Goal: Find specific page/section: Find specific page/section

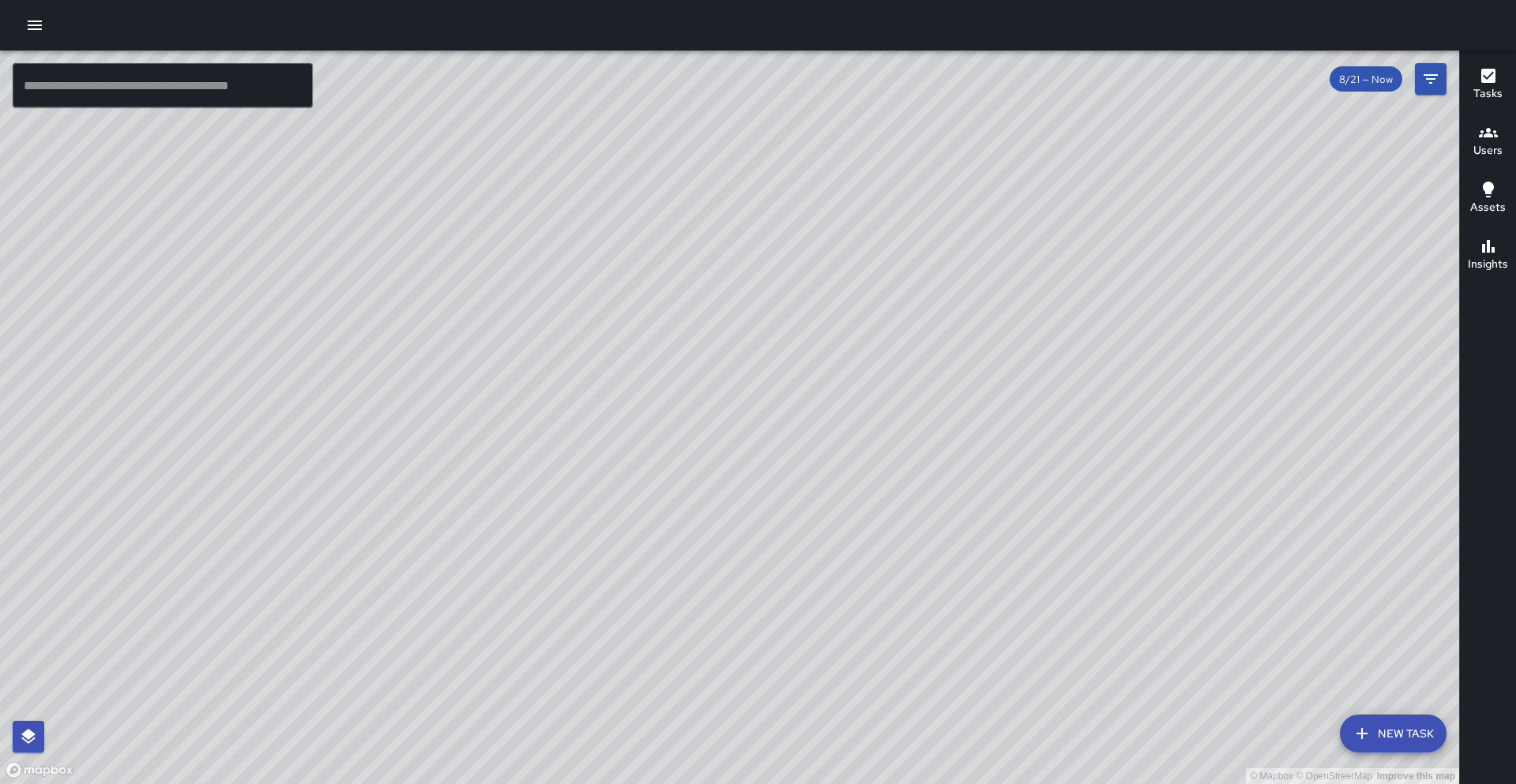
click at [215, 87] on input "text" at bounding box center [162, 85] width 300 height 44
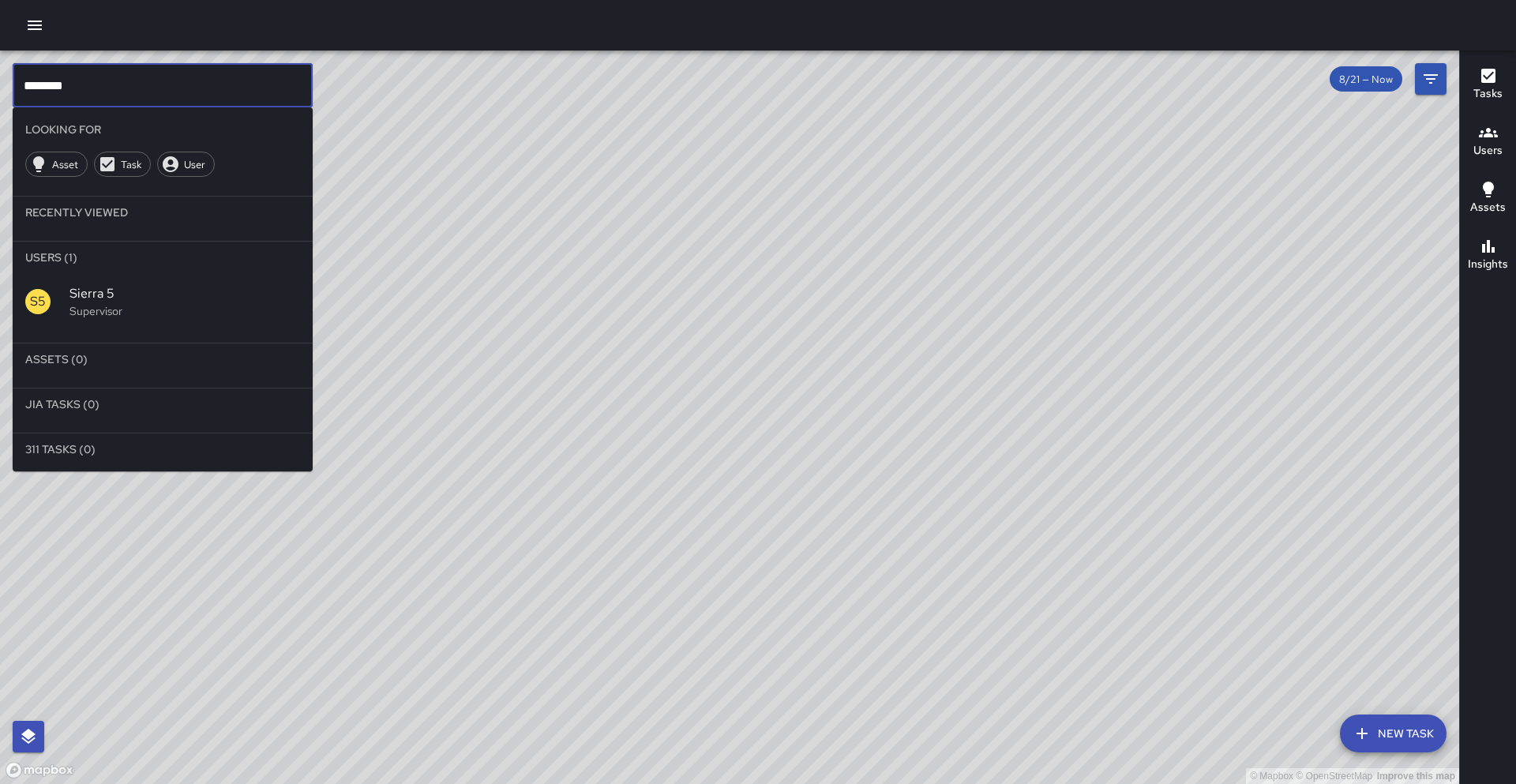
type input "********"
click at [156, 287] on span "Sierra 5" at bounding box center [184, 293] width 231 height 19
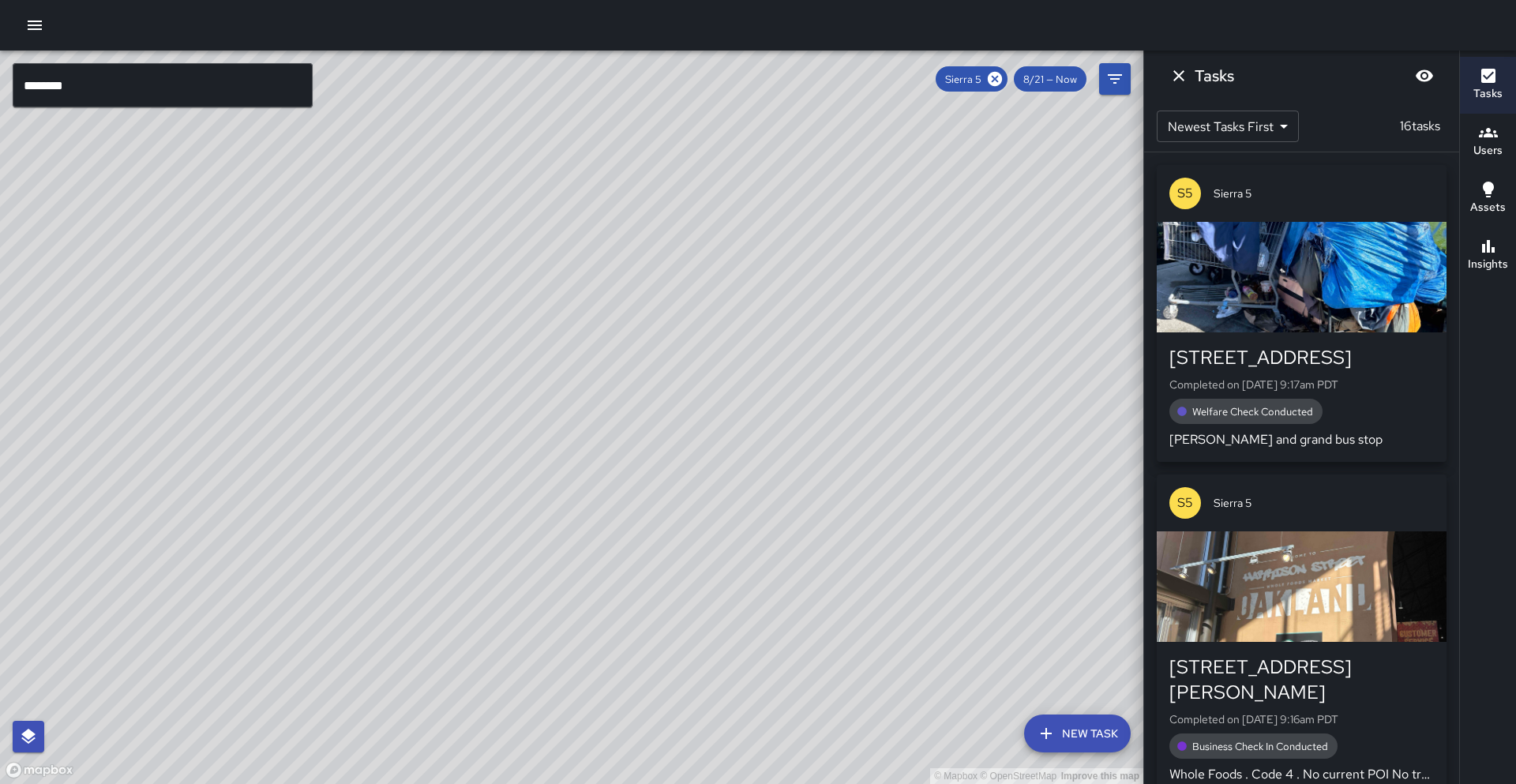
drag, startPoint x: 862, startPoint y: 240, endPoint x: 679, endPoint y: 465, distance: 290.0
click at [679, 465] on div "© Mapbox © OpenStreetMap Improve this map" at bounding box center [572, 417] width 1143 height 733
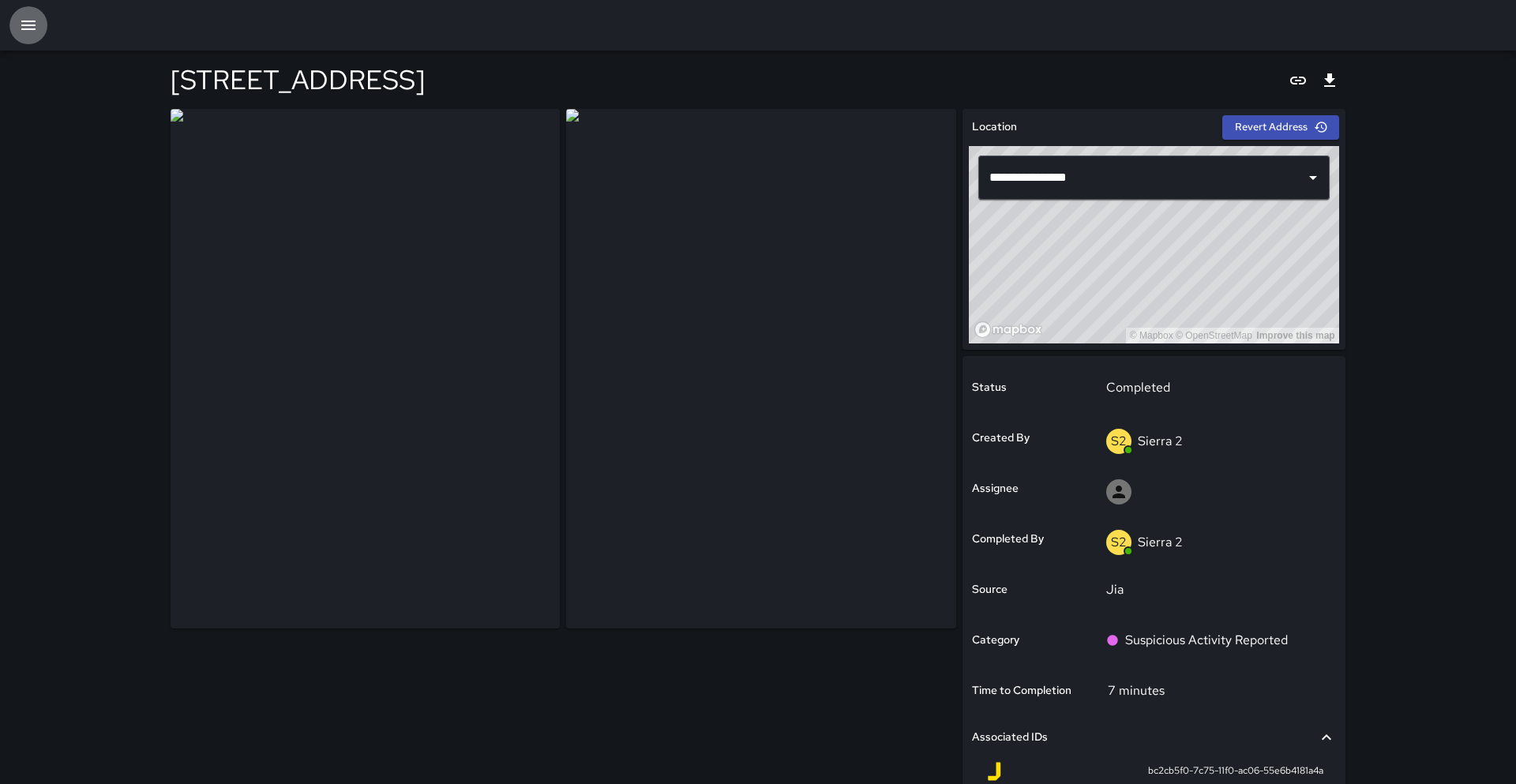
click at [39, 18] on button "button" at bounding box center [28, 25] width 38 height 38
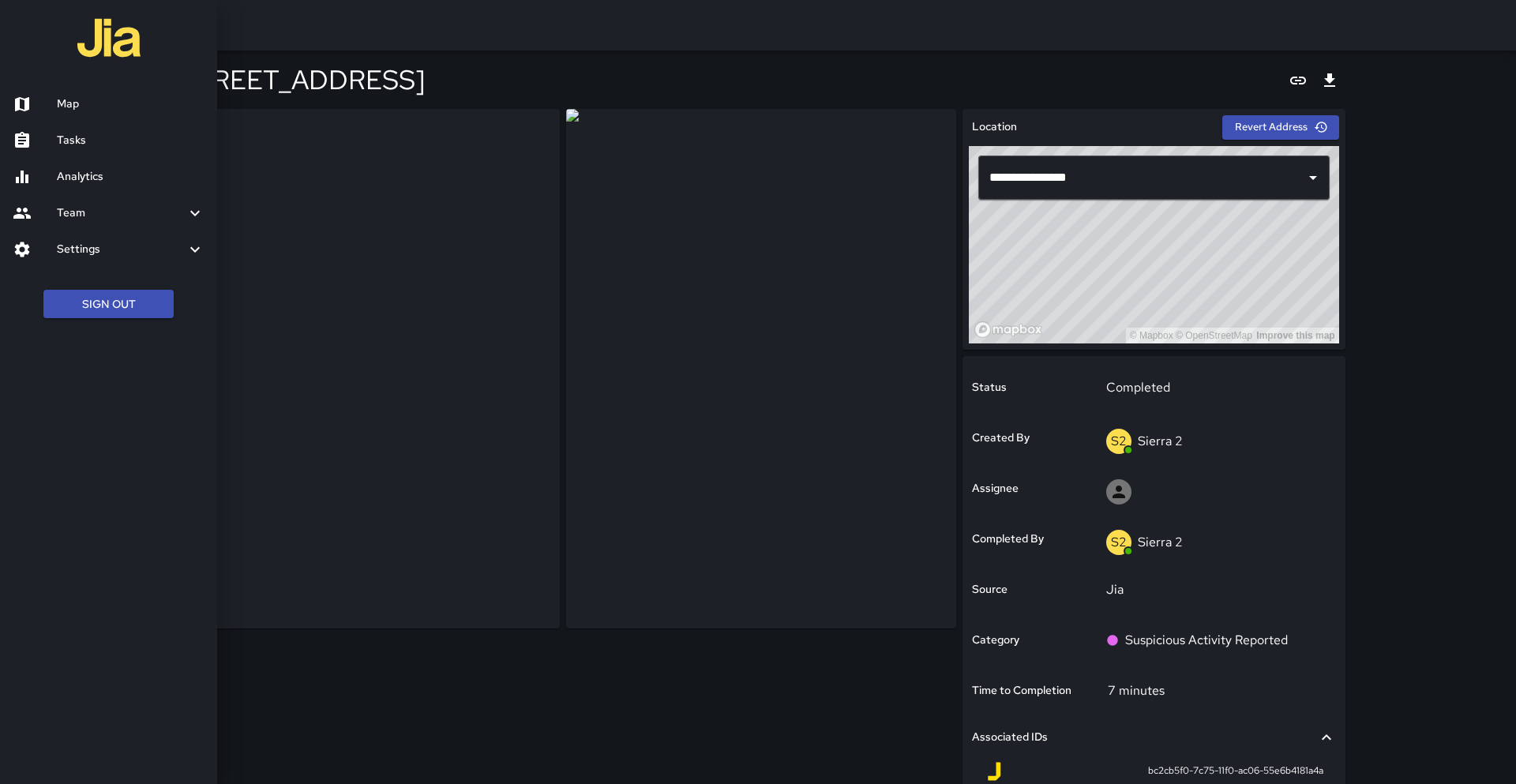
click at [63, 116] on link "Map" at bounding box center [109, 104] width 217 height 36
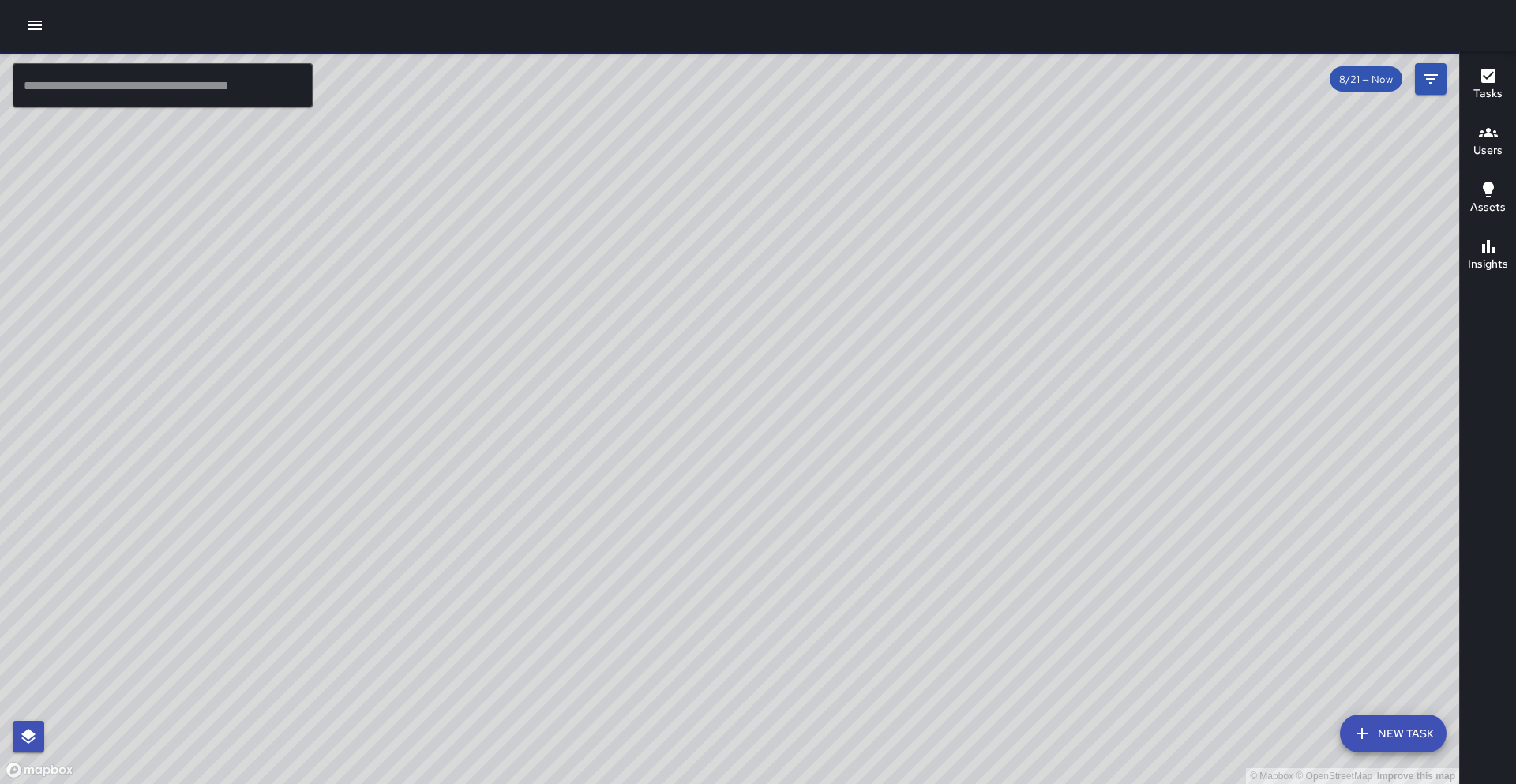
click at [220, 80] on input "text" at bounding box center [162, 85] width 300 height 44
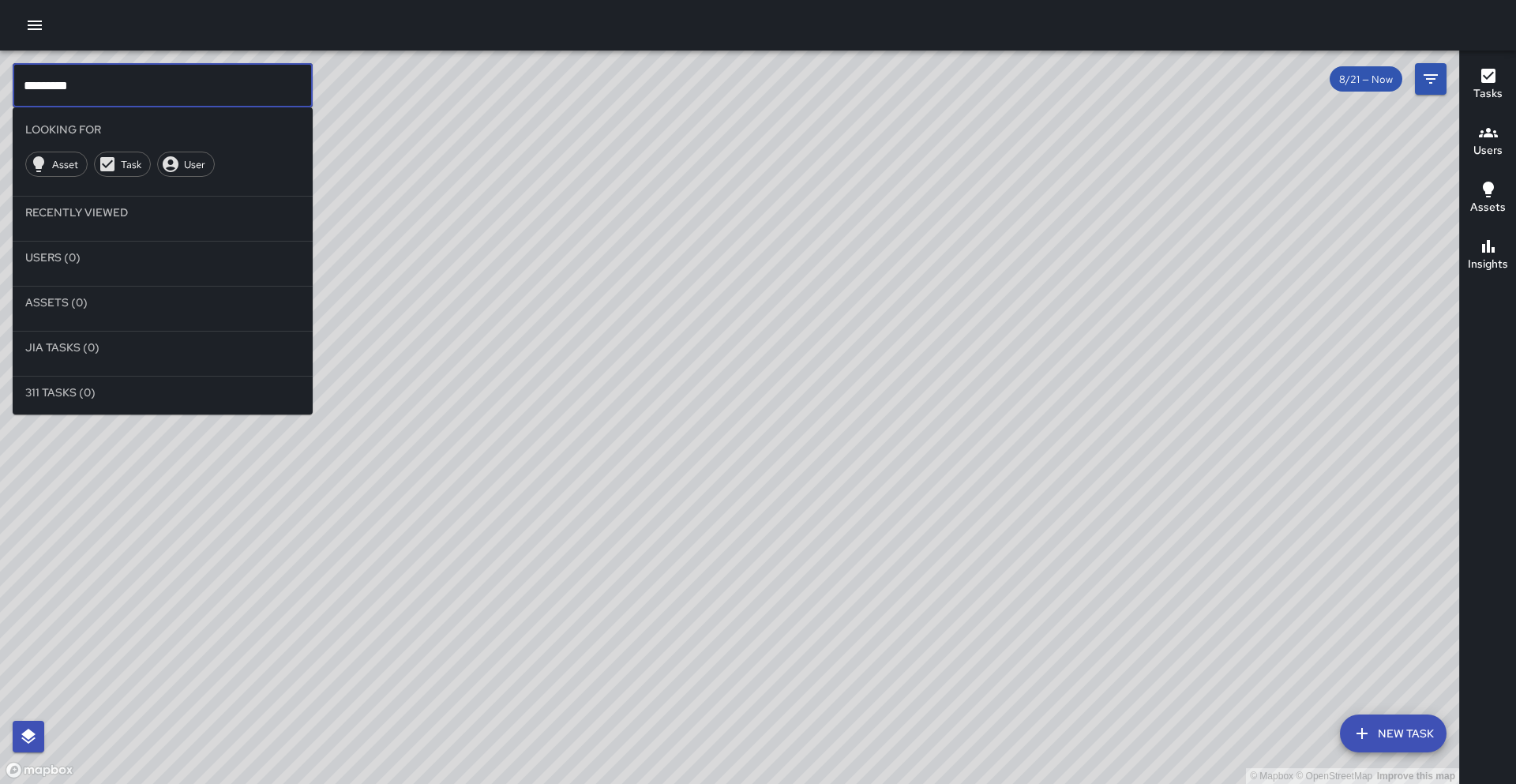
click at [51, 259] on li "Users (0)" at bounding box center [162, 256] width 300 height 31
click at [56, 84] on input "********" at bounding box center [162, 85] width 300 height 44
click at [61, 84] on input "********" at bounding box center [162, 85] width 300 height 44
click at [191, 162] on span "User" at bounding box center [194, 164] width 38 height 13
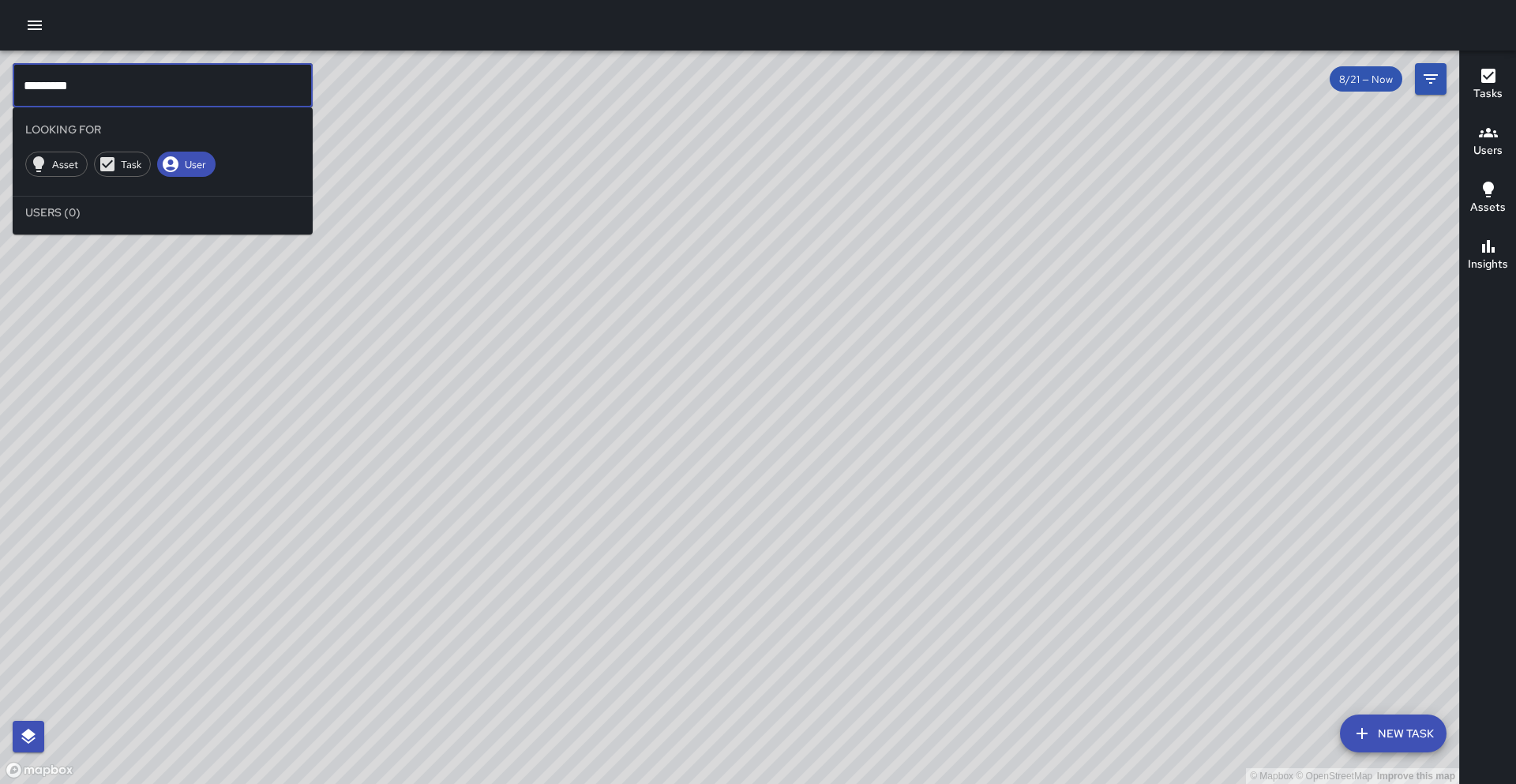
click at [127, 93] on input "********" at bounding box center [162, 85] width 300 height 44
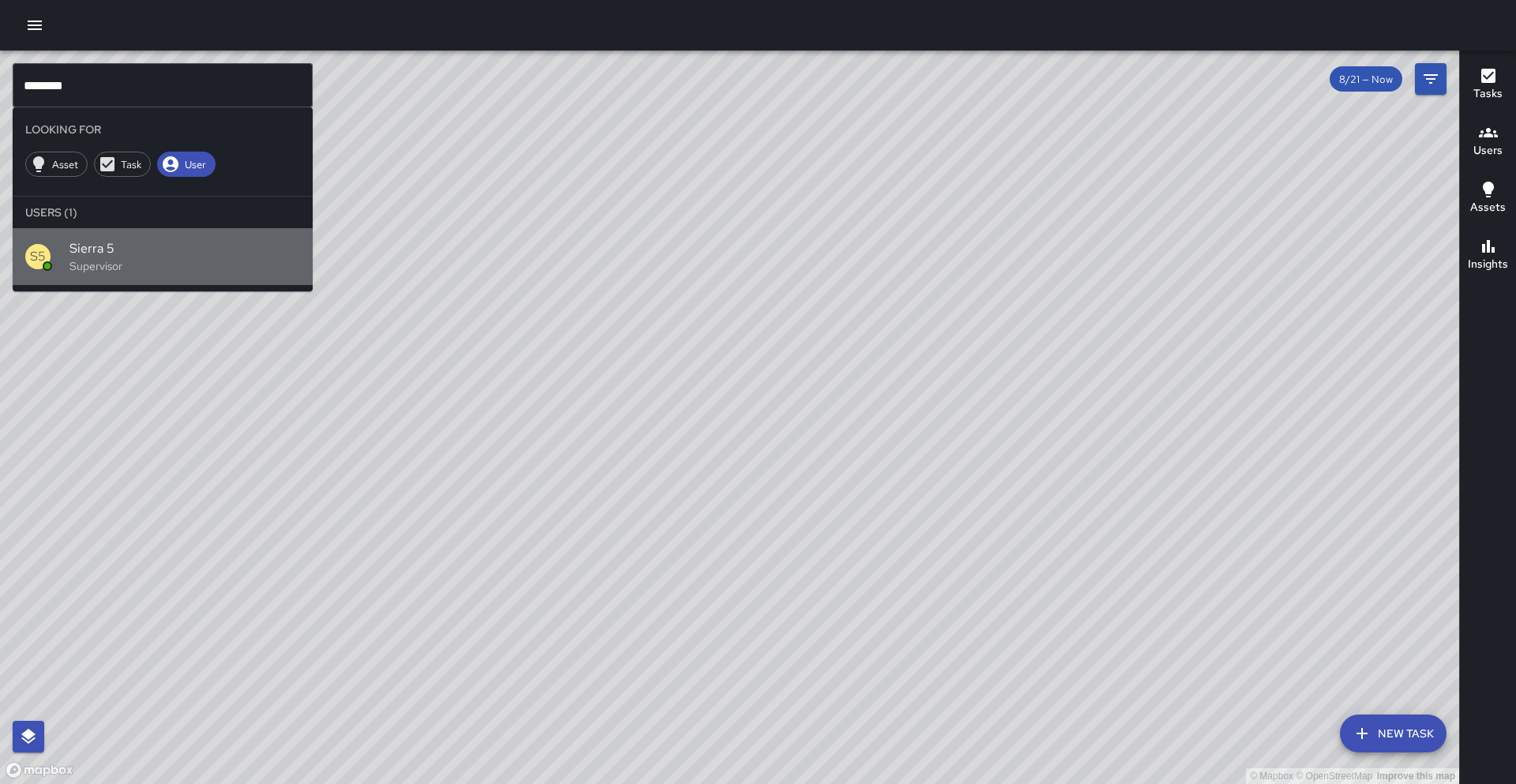
click at [93, 257] on span "Sierra 5" at bounding box center [184, 248] width 231 height 19
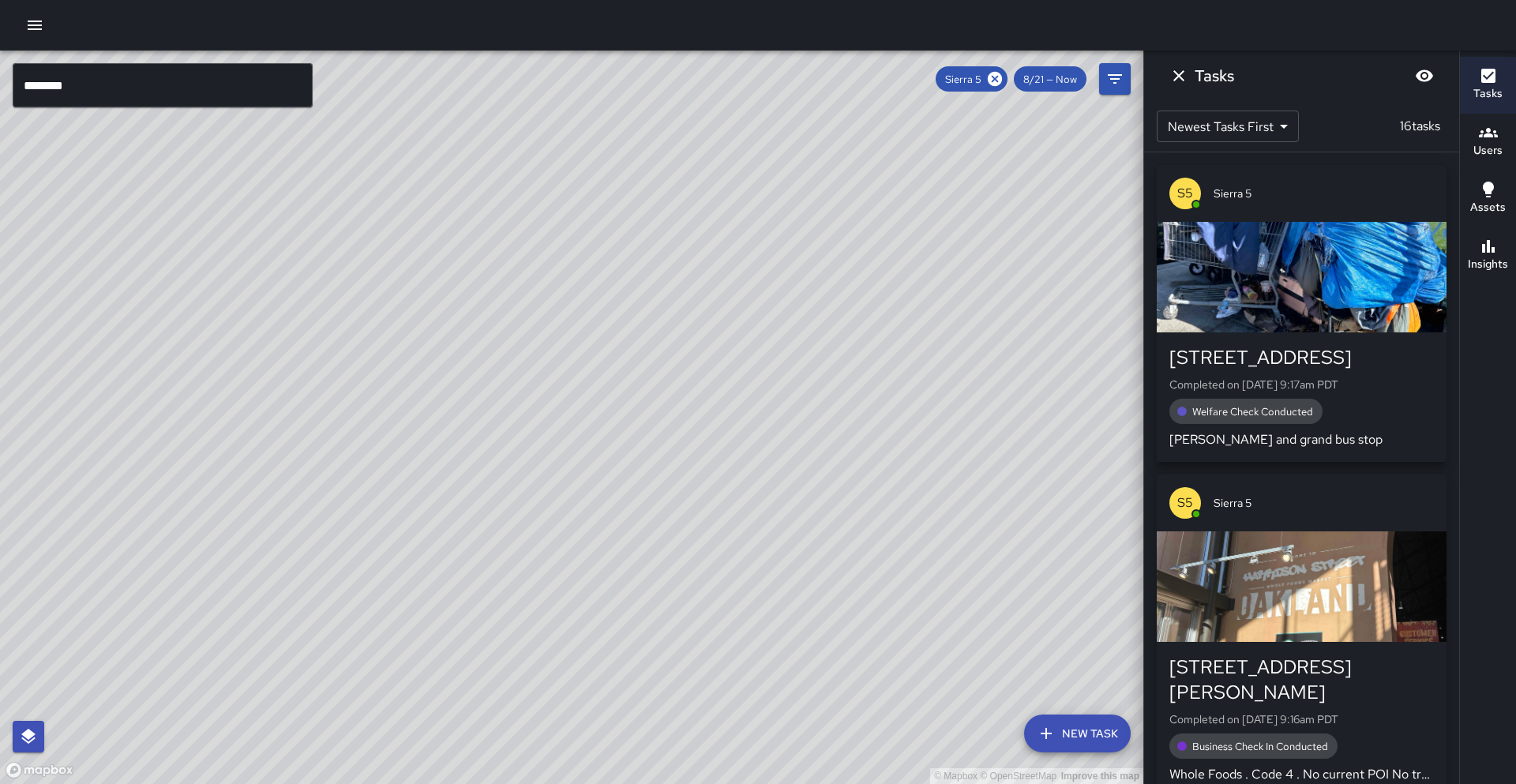
drag, startPoint x: 725, startPoint y: 270, endPoint x: 582, endPoint y: 462, distance: 239.4
click at [582, 462] on div "© Mapbox © OpenStreetMap Improve this map" at bounding box center [572, 417] width 1143 height 733
drag, startPoint x: 568, startPoint y: 369, endPoint x: 398, endPoint y: 473, distance: 199.3
click at [396, 474] on div "© Mapbox © OpenStreetMap Improve this map" at bounding box center [572, 417] width 1143 height 733
drag, startPoint x: 377, startPoint y: 546, endPoint x: 419, endPoint y: 369, distance: 181.9
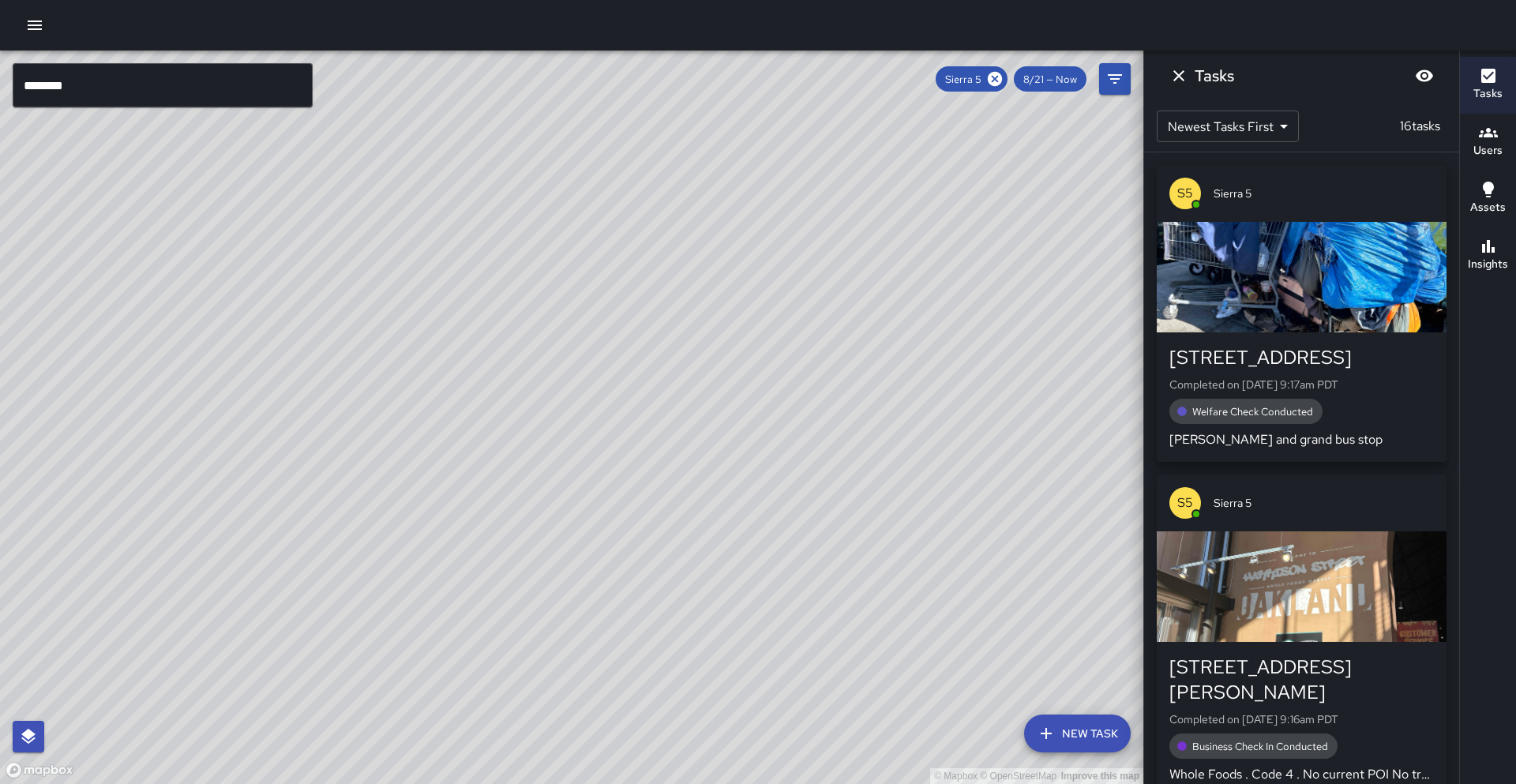
click at [420, 369] on div "© Mapbox © OpenStreetMap Improve this map" at bounding box center [572, 417] width 1143 height 733
click at [419, 369] on div "© Mapbox © OpenStreetMap Improve this map" at bounding box center [572, 417] width 1143 height 733
click at [418, 372] on div "© Mapbox © OpenStreetMap Improve this map" at bounding box center [572, 417] width 1143 height 733
click at [425, 478] on div "© Mapbox © OpenStreetMap Improve this map S5 Sierra 5 Supervisor Tasks 16 / 16 …" at bounding box center [572, 417] width 1143 height 733
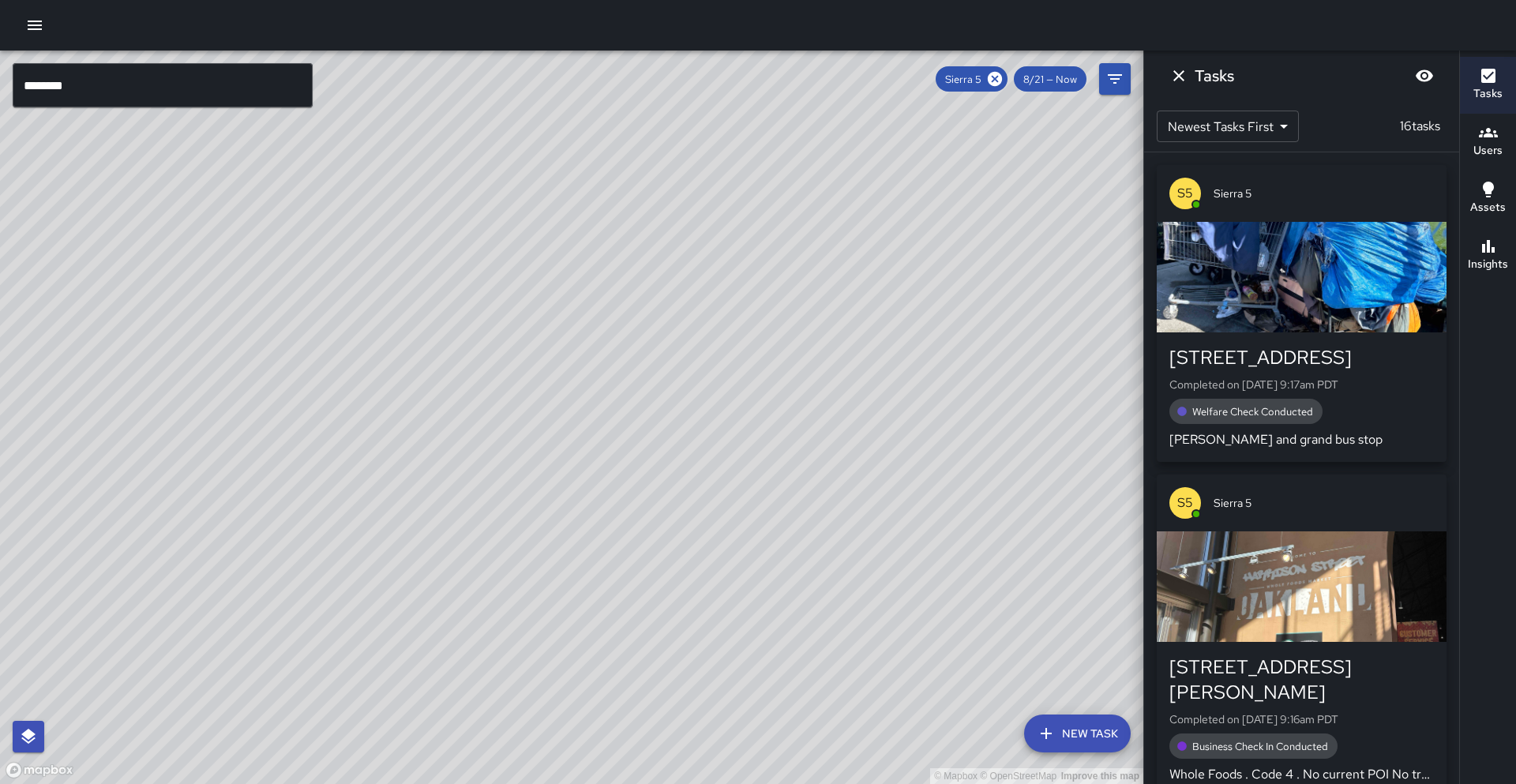
click at [458, 471] on div "© Mapbox © OpenStreetMap Improve this map" at bounding box center [572, 417] width 1143 height 733
click at [451, 471] on div "© Mapbox © OpenStreetMap Improve this map" at bounding box center [572, 417] width 1143 height 733
click at [452, 469] on div "© Mapbox © OpenStreetMap Improve this map" at bounding box center [572, 417] width 1143 height 733
click at [67, 79] on input "********" at bounding box center [162, 85] width 300 height 44
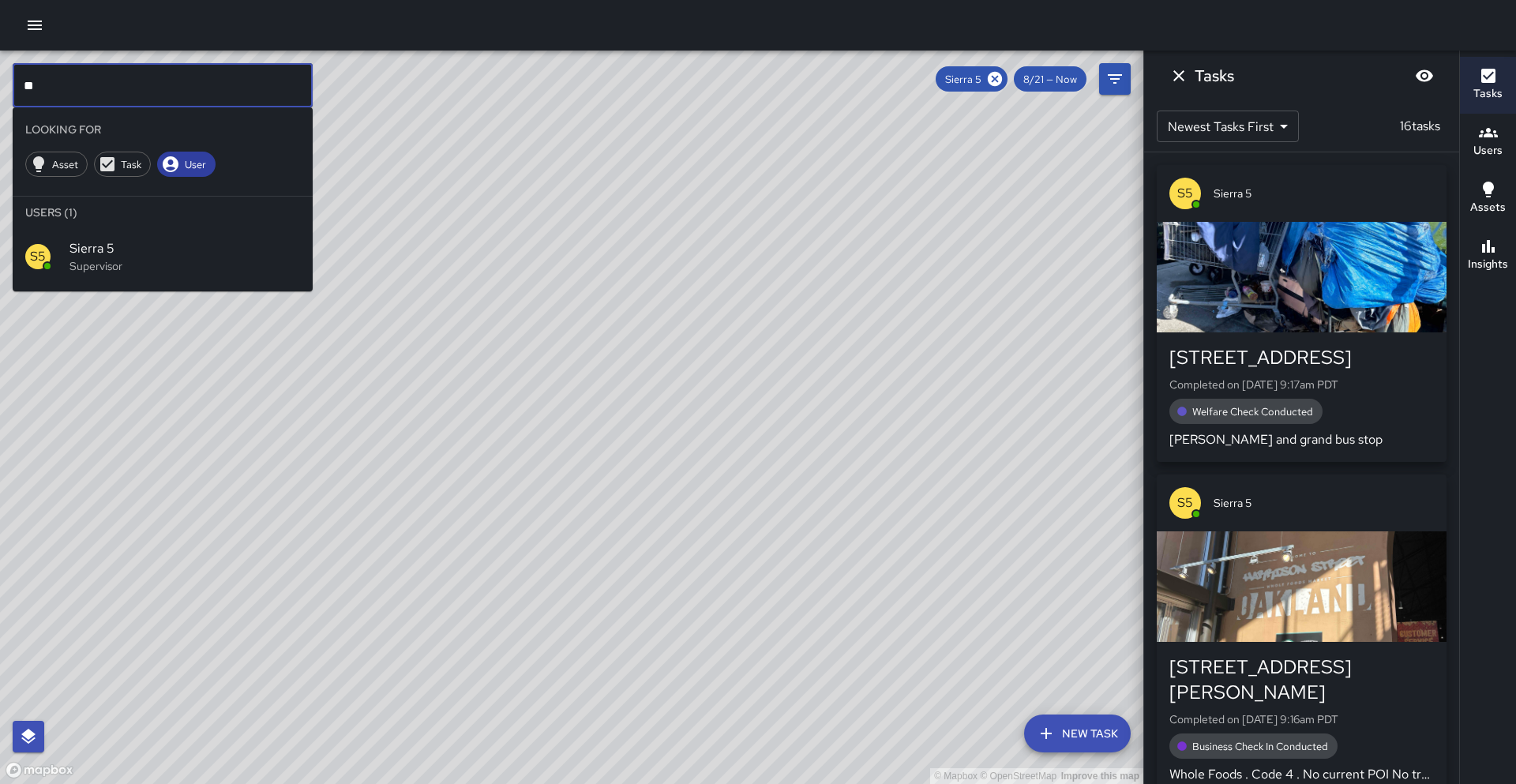
type input "*"
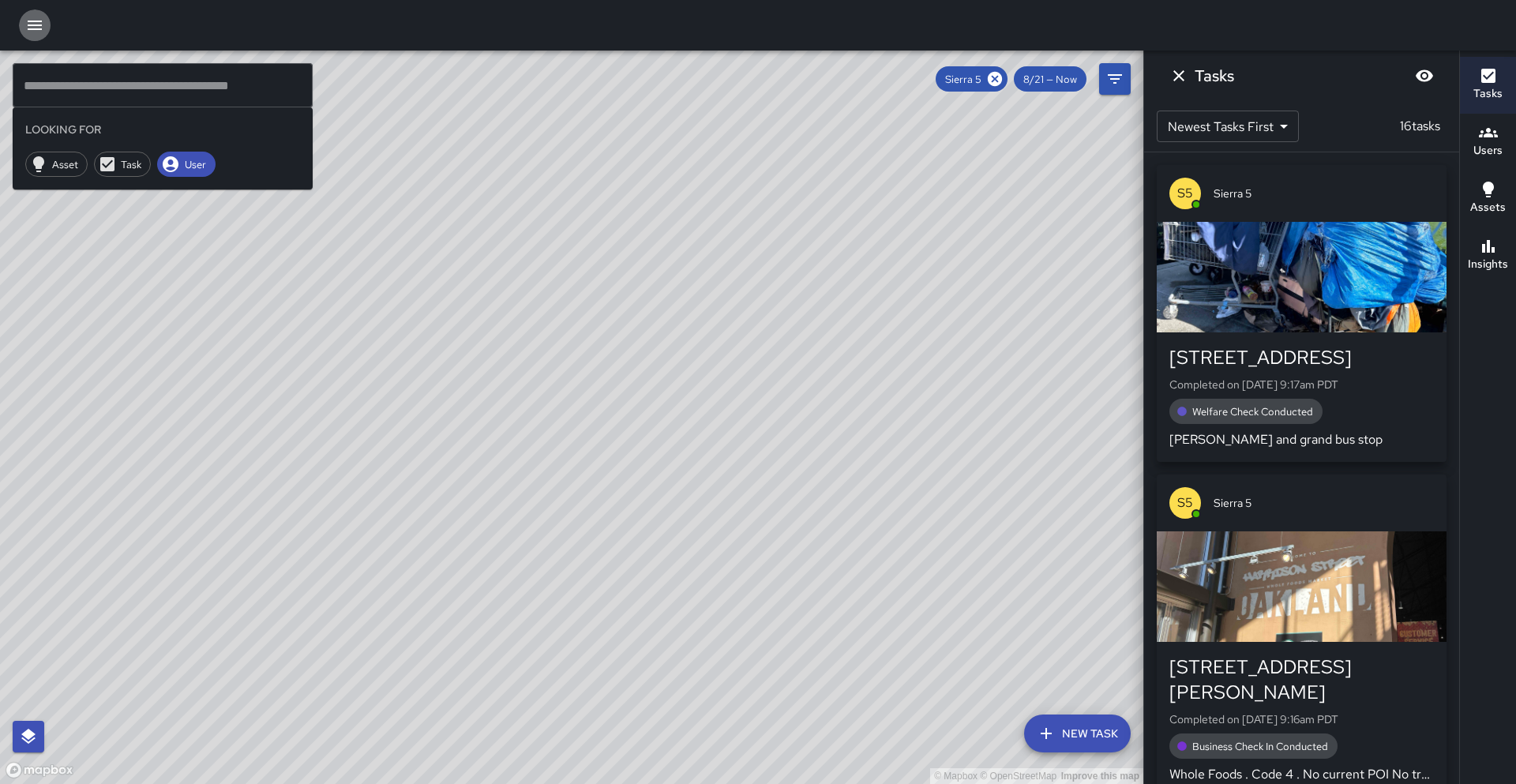
click at [23, 25] on button "button" at bounding box center [34, 25] width 31 height 31
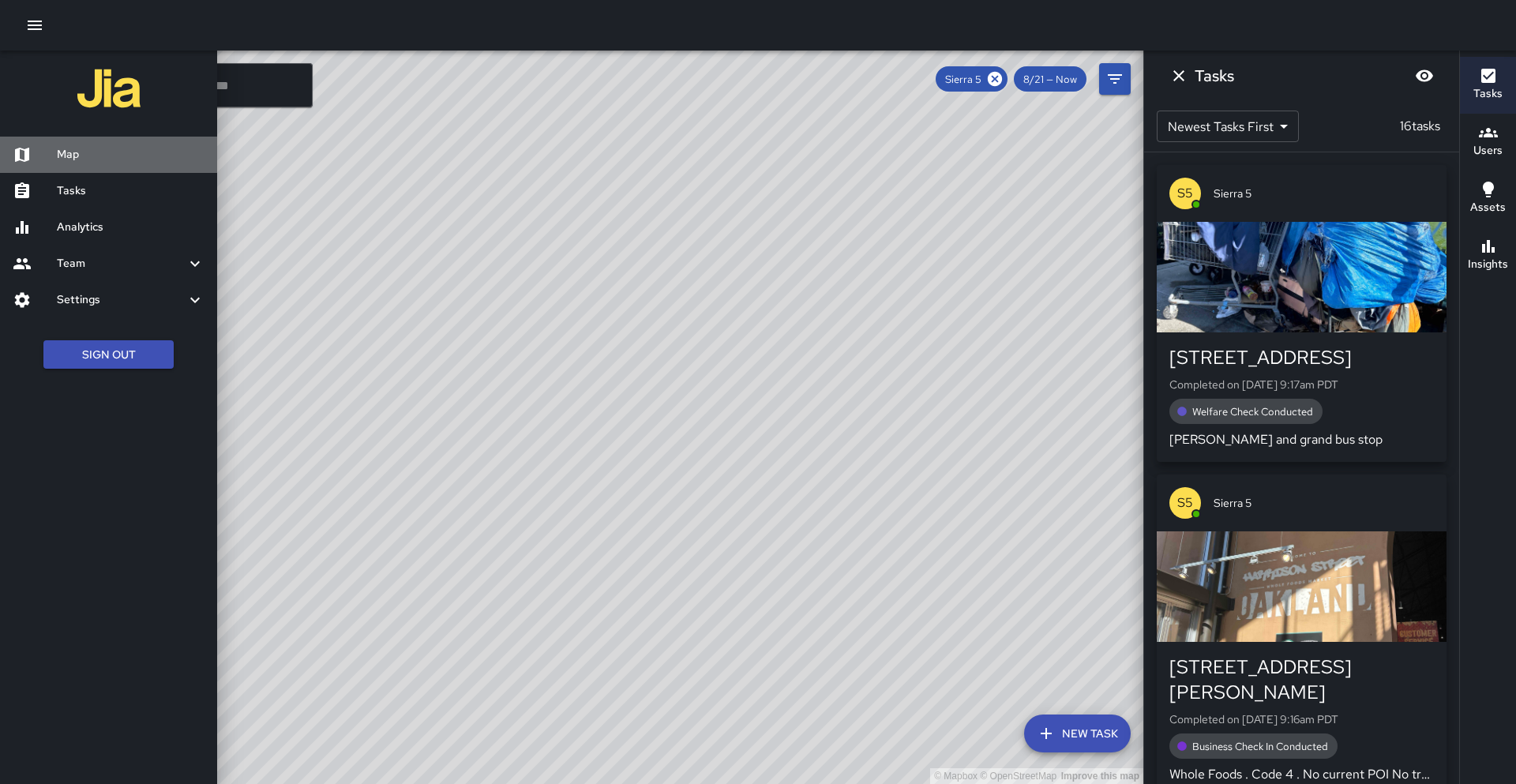
click at [72, 159] on h6 "Map" at bounding box center [131, 155] width 148 height 18
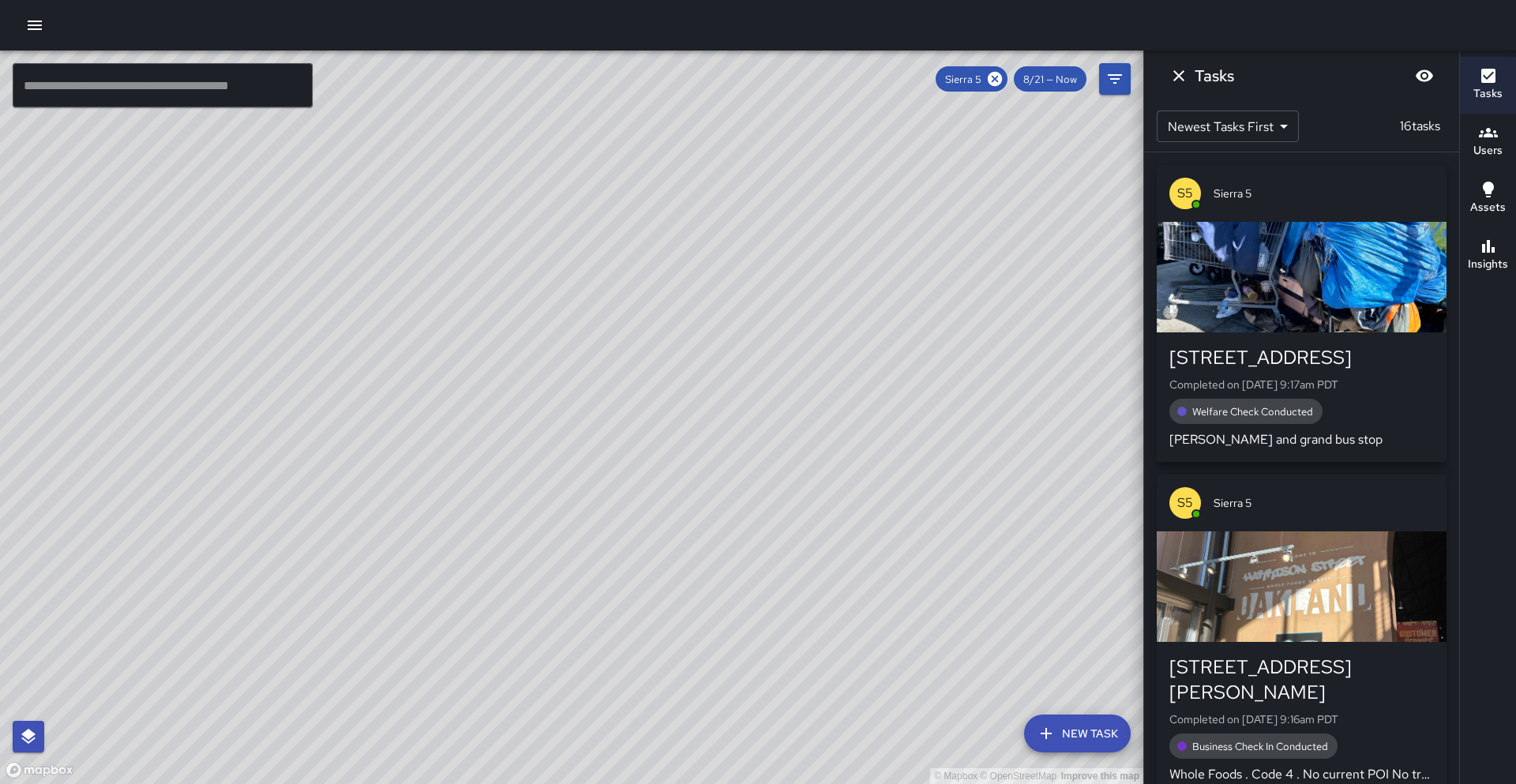
click at [25, 20] on icon "button" at bounding box center [34, 25] width 19 height 19
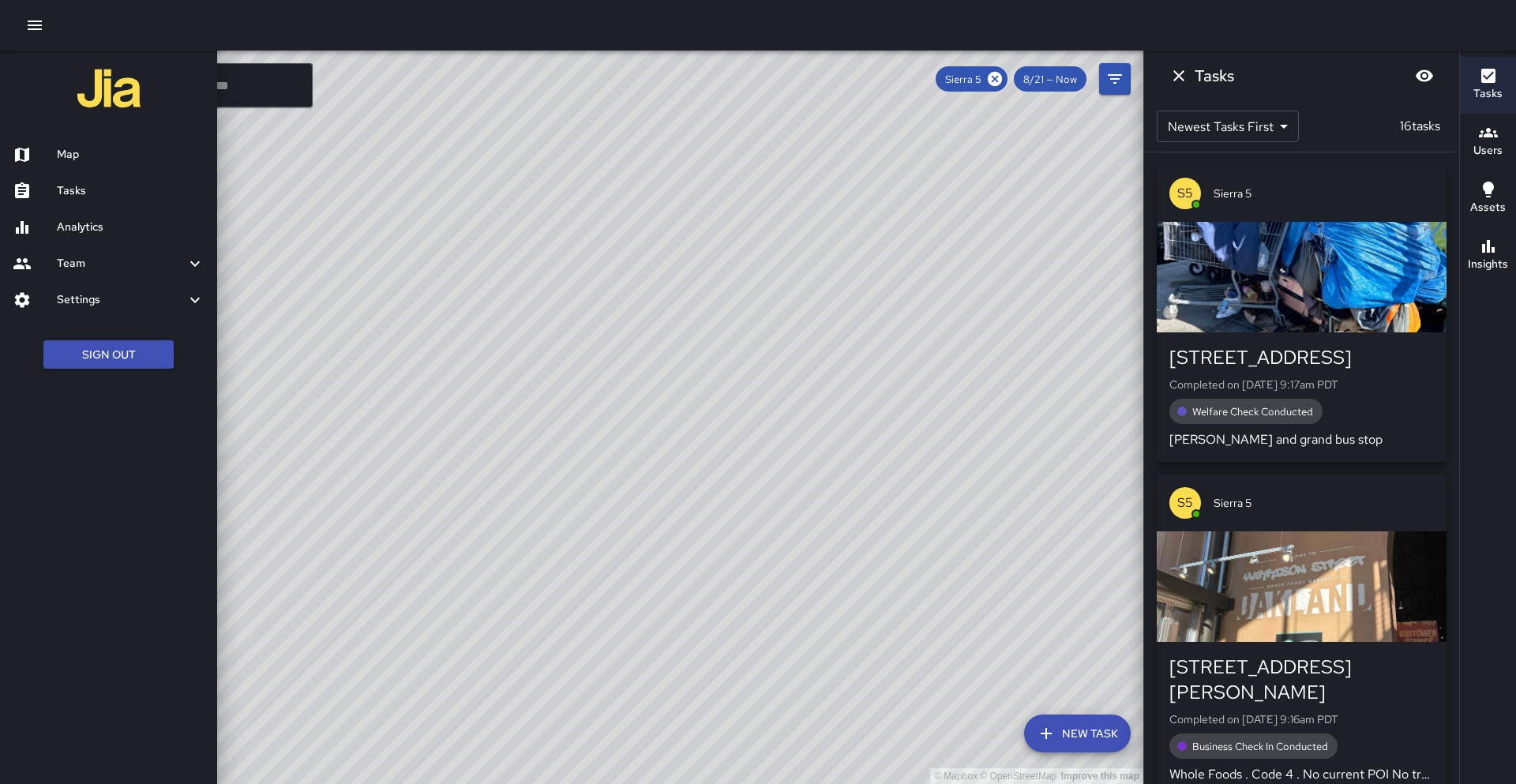
click at [83, 152] on h6 "Map" at bounding box center [131, 155] width 148 height 18
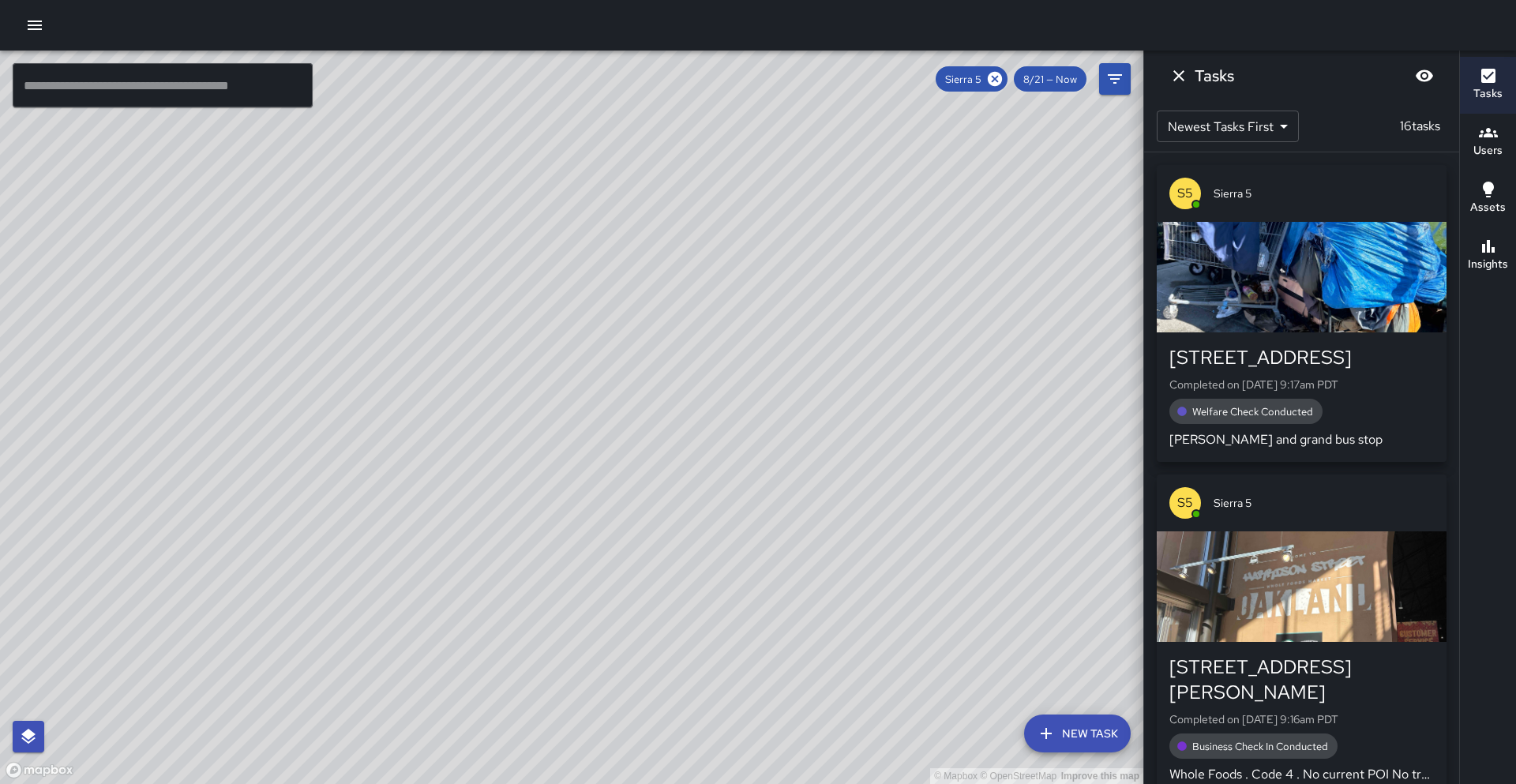
click at [123, 89] on input "text" at bounding box center [162, 85] width 300 height 44
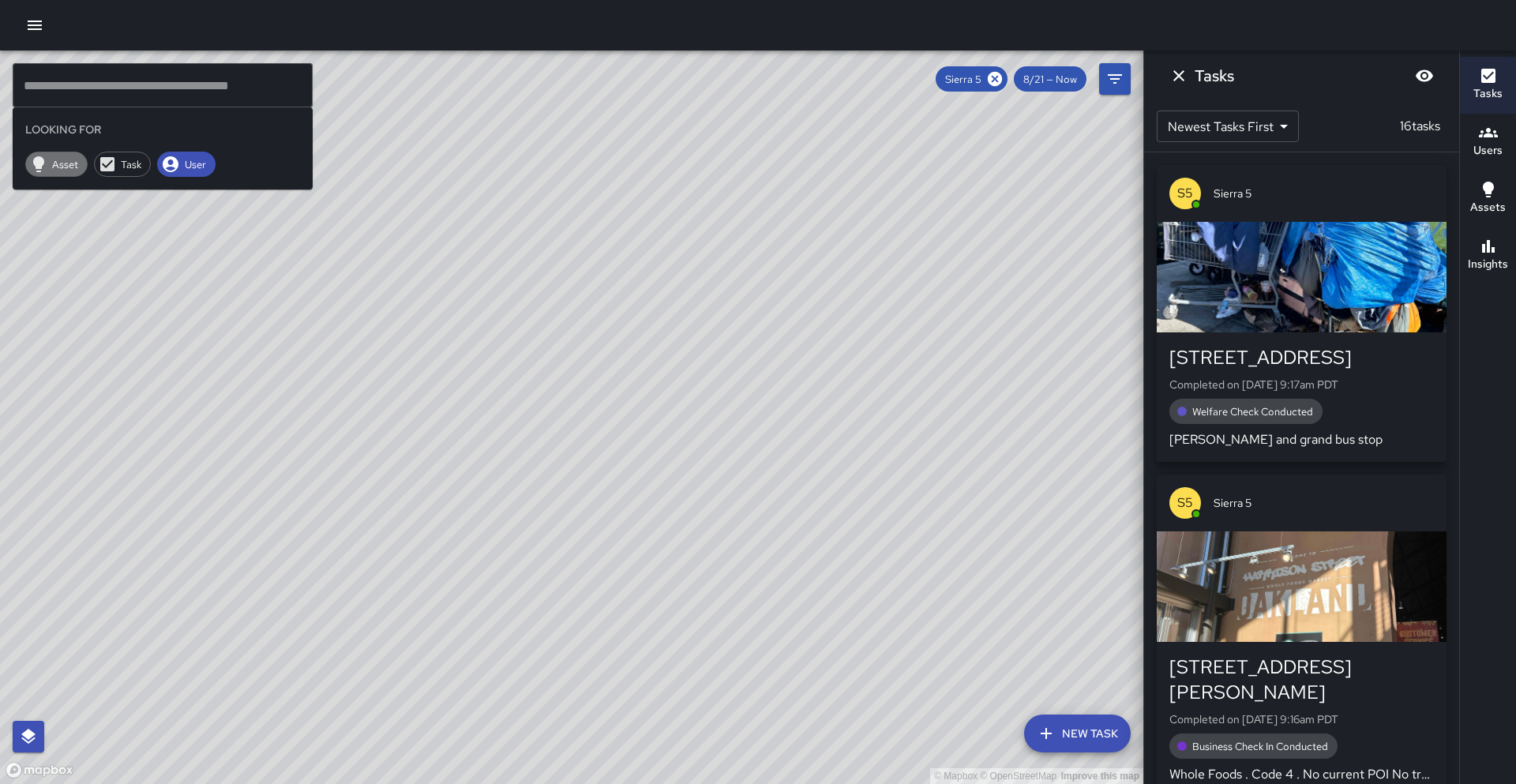
click at [53, 156] on div "Asset" at bounding box center [56, 164] width 62 height 25
click at [731, 80] on button "Dismiss" at bounding box center [1179, 75] width 31 height 31
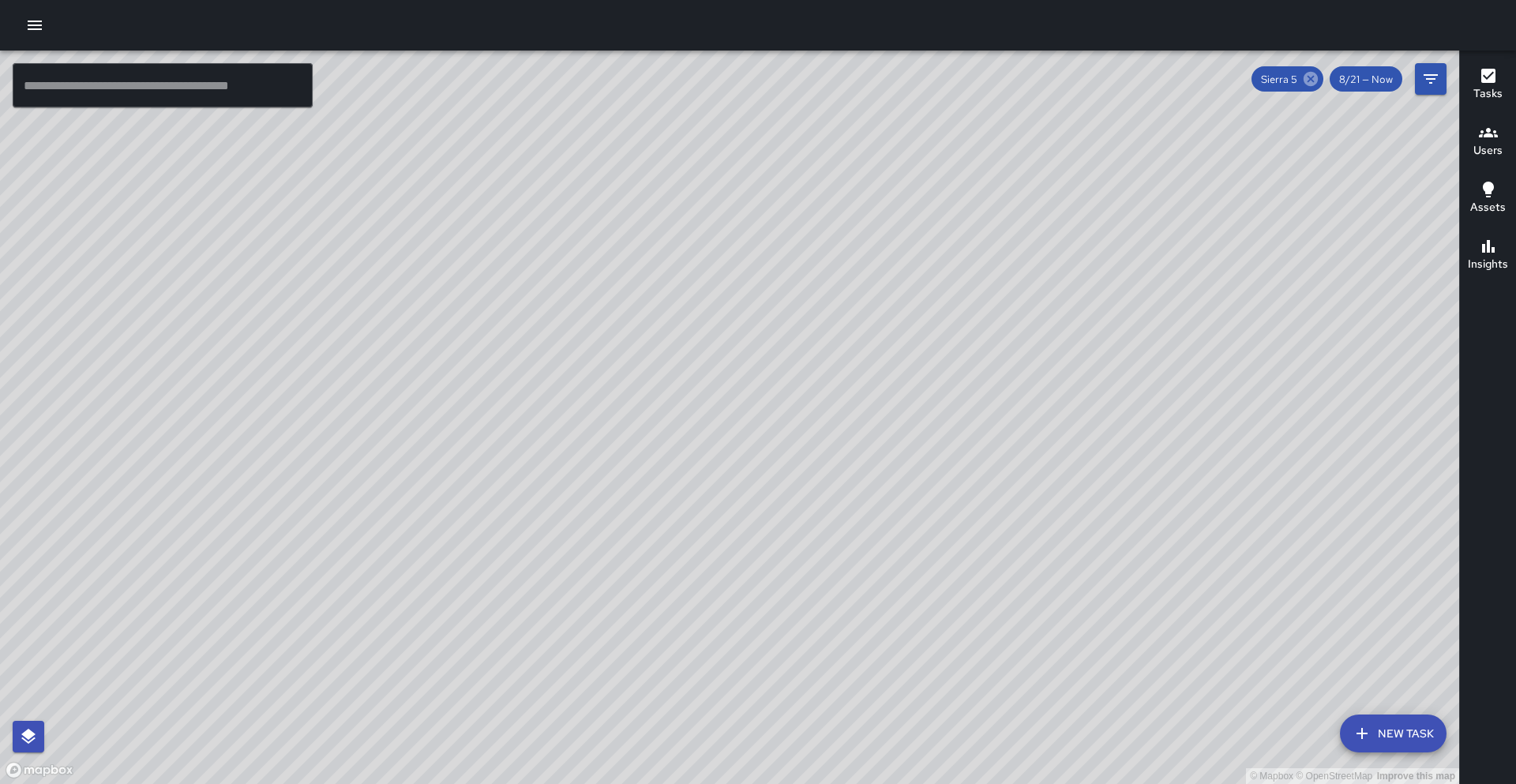
click at [731, 80] on icon at bounding box center [1311, 79] width 18 height 18
drag, startPoint x: 255, startPoint y: 368, endPoint x: 257, endPoint y: 291, distance: 77.0
click at [257, 291] on div "© Mapbox © OpenStreetMap Improve this map" at bounding box center [729, 417] width 1459 height 733
